Goal: Task Accomplishment & Management: Use online tool/utility

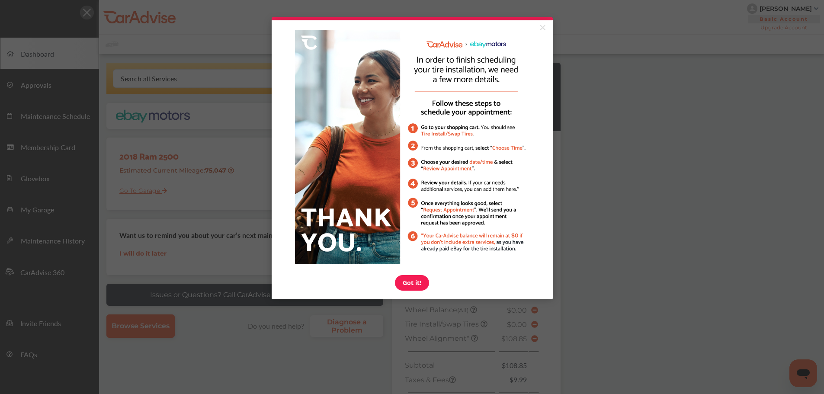
click at [627, 251] on appcues "× Got it!" at bounding box center [412, 197] width 824 height 394
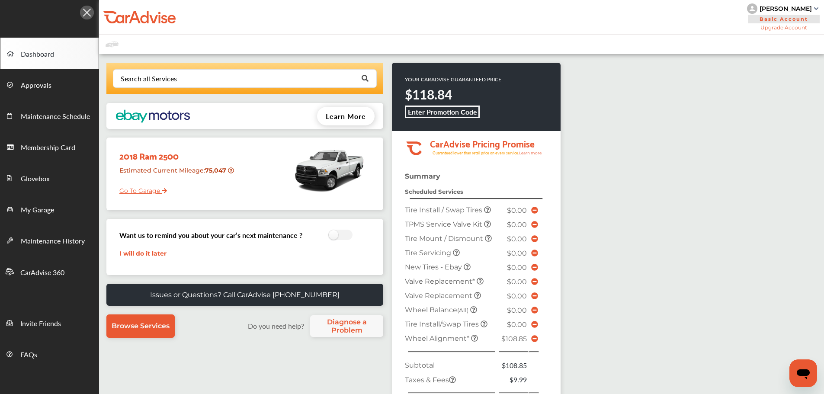
drag, startPoint x: 727, startPoint y: 140, endPoint x: 732, endPoint y: 138, distance: 4.7
click at [627, 144] on div "Search all Services Looking for something we don’t seem to have? Contact us. .s…" at bounding box center [461, 298] width 725 height 489
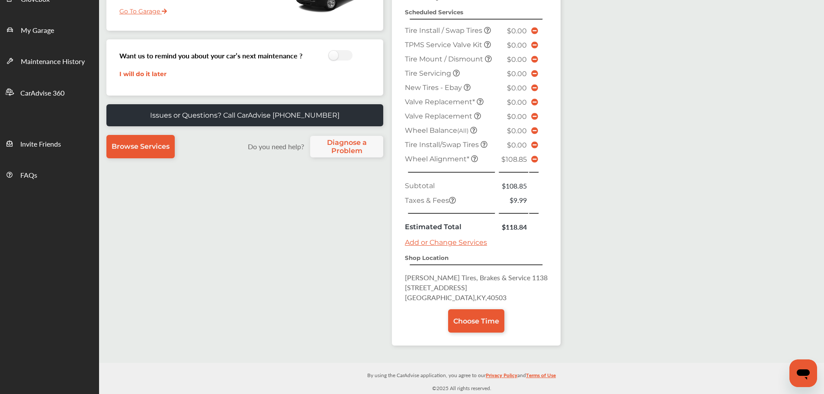
scroll to position [199, 0]
